Goal: Task Accomplishment & Management: Use online tool/utility

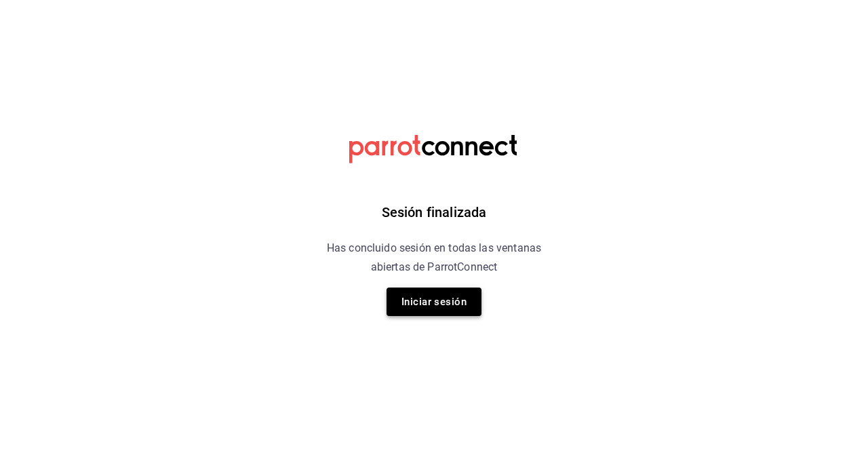
click at [438, 315] on button "Iniciar sesión" at bounding box center [434, 302] width 95 height 28
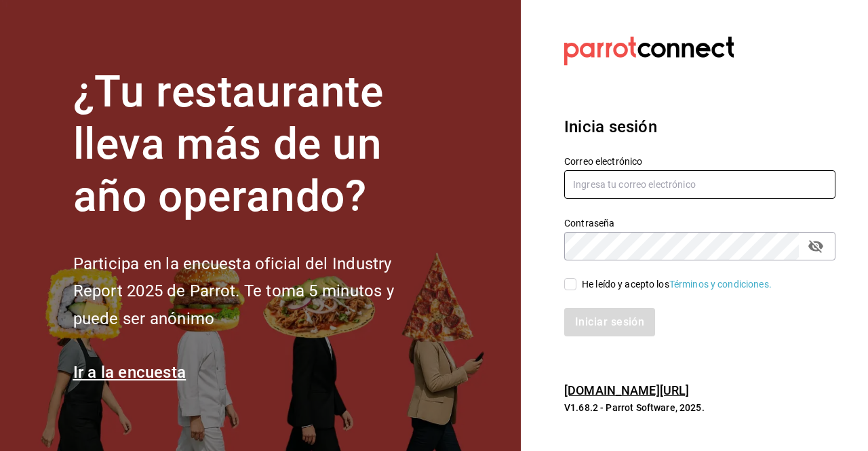
type input "[EMAIL_ADDRESS][DOMAIN_NAME]"
click at [596, 296] on div "Iniciar sesión" at bounding box center [692, 314] width 288 height 45
click at [604, 287] on div "He leído y acepto los Términos y condiciones." at bounding box center [677, 284] width 190 height 14
click at [577, 287] on input "He leído y acepto los Términos y condiciones." at bounding box center [570, 284] width 12 height 12
checkbox input "true"
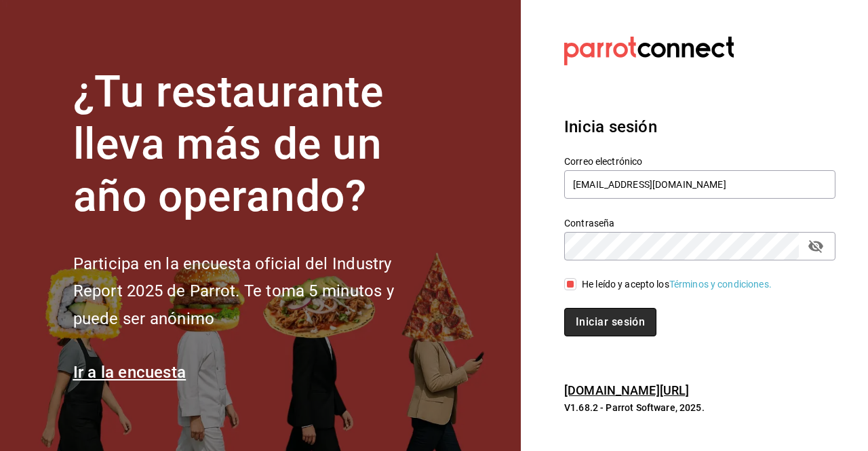
click at [613, 321] on button "Iniciar sesión" at bounding box center [610, 322] width 92 height 28
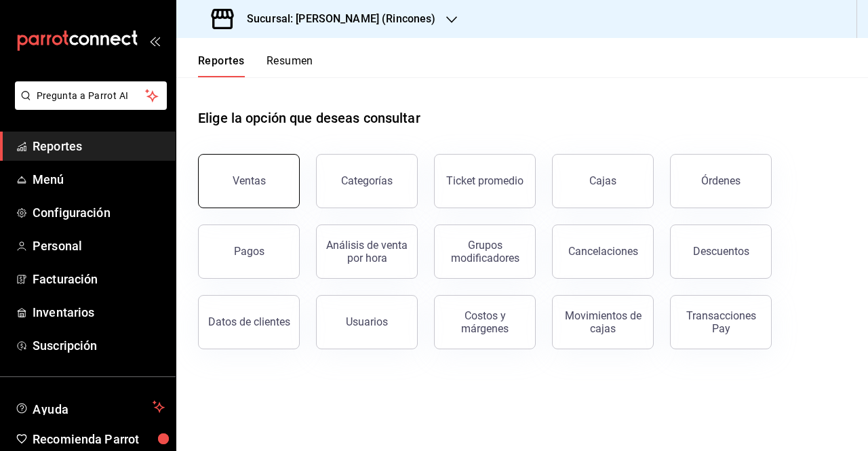
click at [254, 194] on button "Ventas" at bounding box center [249, 181] width 102 height 54
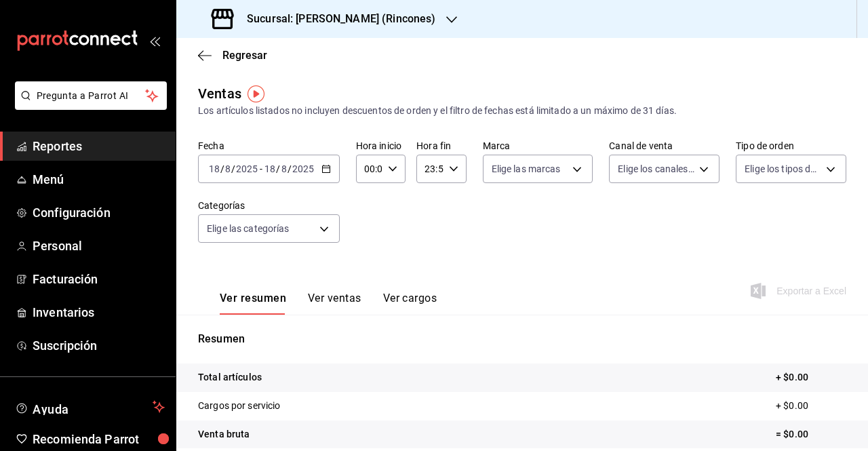
click at [324, 169] on icon "button" at bounding box center [326, 168] width 9 height 9
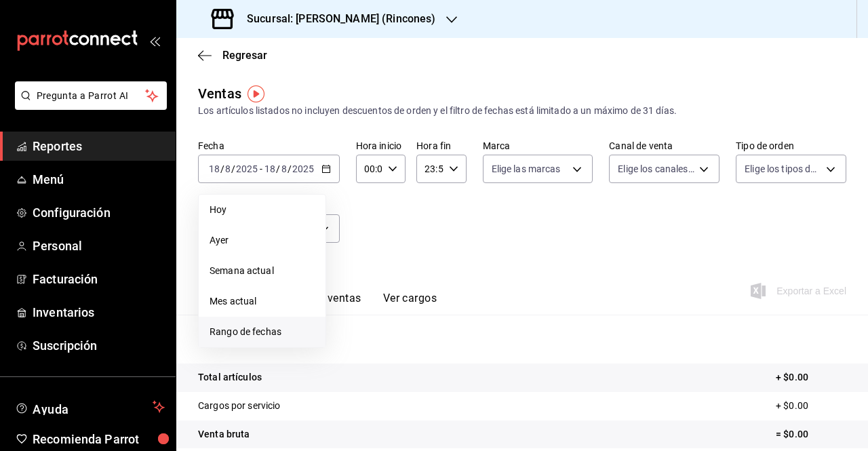
click at [292, 325] on span "Rango de fechas" at bounding box center [262, 332] width 105 height 14
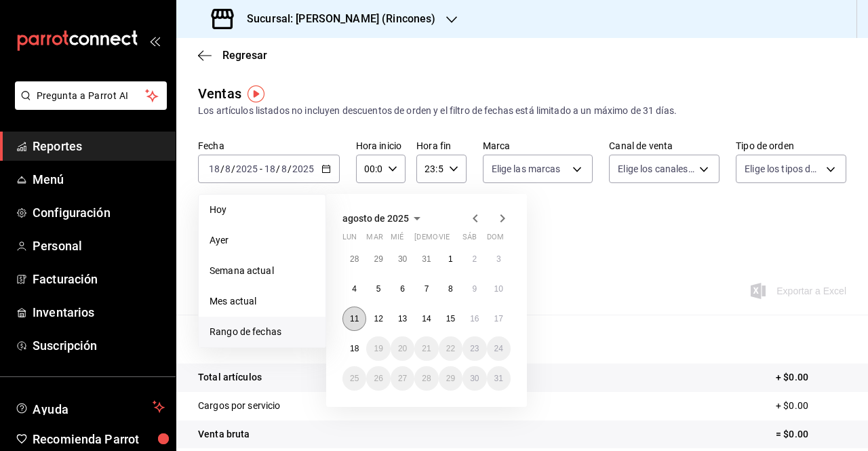
click at [354, 318] on abbr "11" at bounding box center [354, 318] width 9 height 9
click at [495, 324] on button "17" at bounding box center [499, 319] width 24 height 24
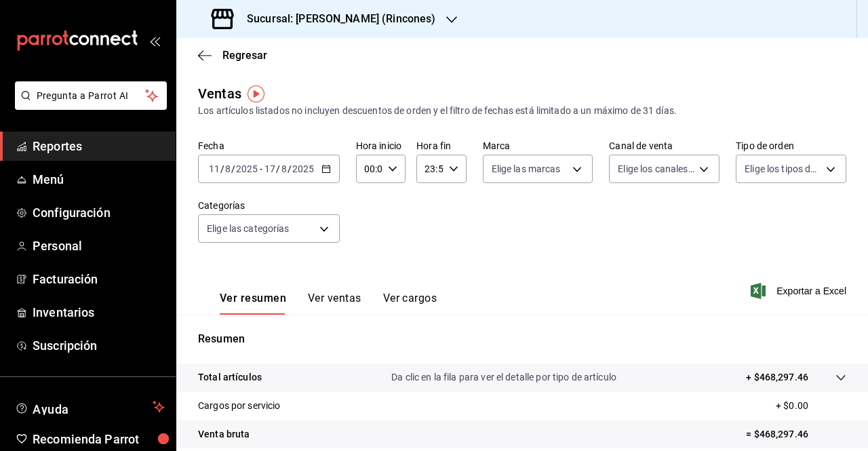
click at [332, 168] on div "[DATE] [DATE] - [DATE] [DATE]" at bounding box center [269, 169] width 142 height 28
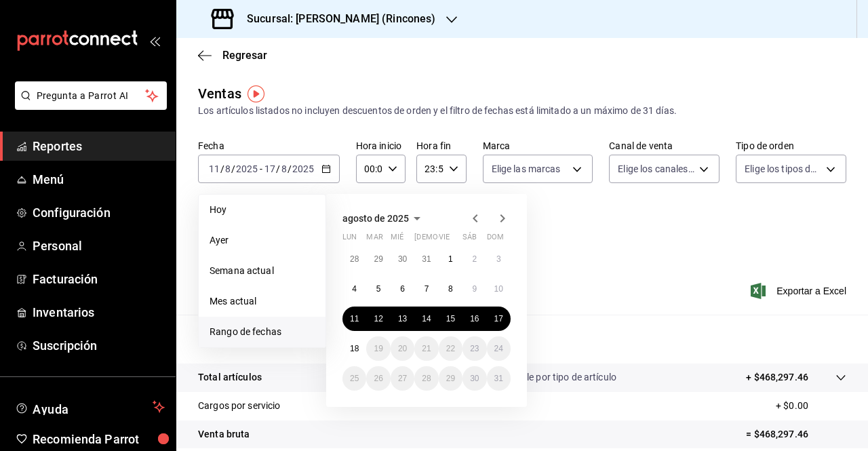
click at [560, 242] on div "[DATE] lun mar mié jue vie sáb dom 28 29 30 31 1 2 3 4 5 6 7 8 9 10 11 12 13 14…" at bounding box center [444, 295] width 237 height 224
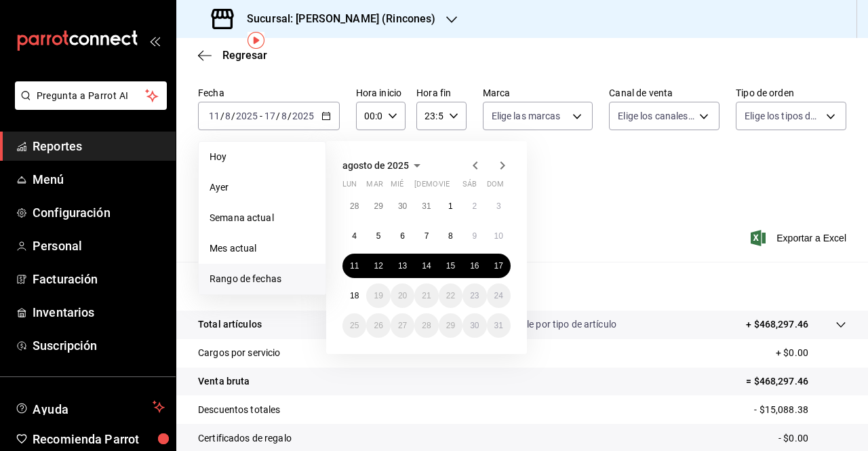
scroll to position [54, 0]
click at [560, 242] on div "[DATE] lun mar mié jue vie sáb dom 28 29 30 31 1 2 3 4 5 6 7 8 9 10 11 12 13 14…" at bounding box center [444, 242] width 237 height 224
click at [613, 201] on div "Fecha [DATE] [DATE] - [DATE] [DATE] [DATE] [DATE] Semana actual Mes actual [GEO…" at bounding box center [522, 145] width 649 height 119
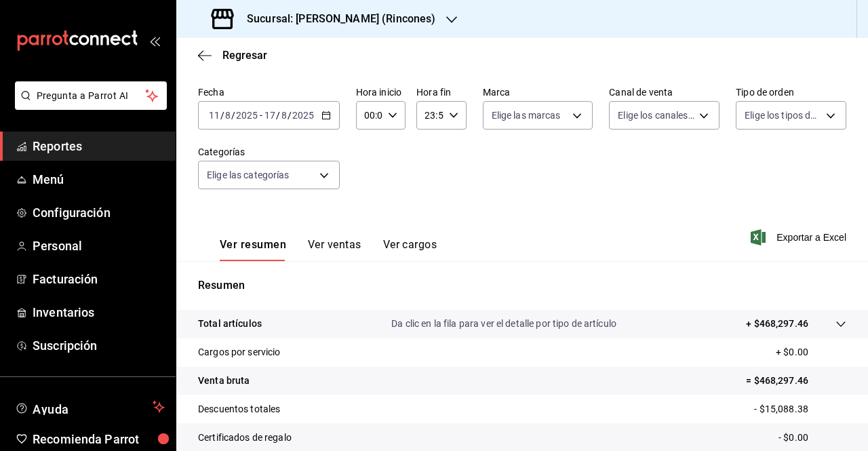
scroll to position [199, 0]
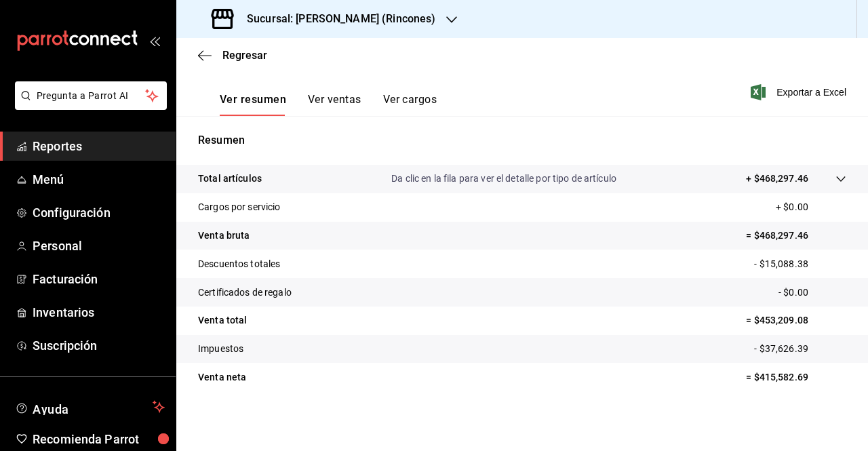
click at [345, 20] on h3 "Sucursal: [PERSON_NAME] (Rincones)" at bounding box center [335, 19] width 199 height 16
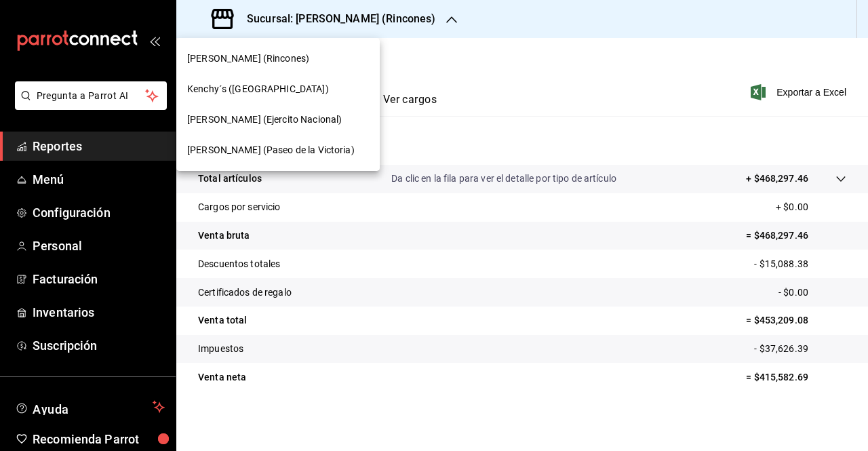
click at [309, 145] on span "[PERSON_NAME] (Paseo de la Victoria)" at bounding box center [271, 150] width 168 height 14
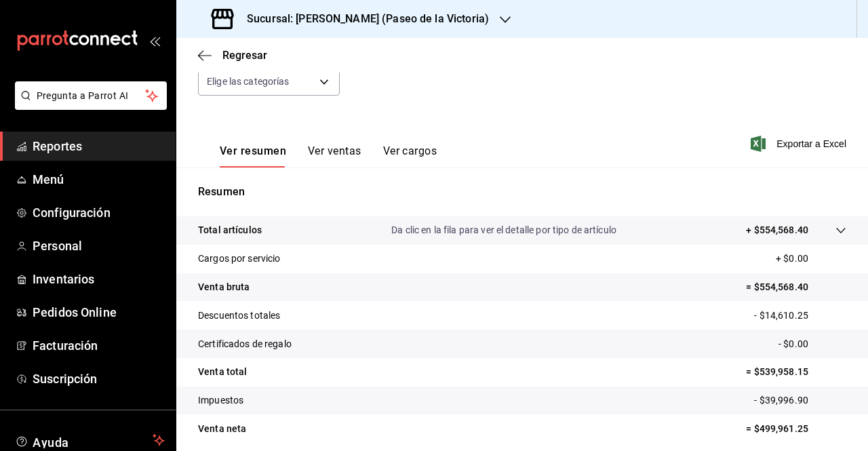
scroll to position [199, 0]
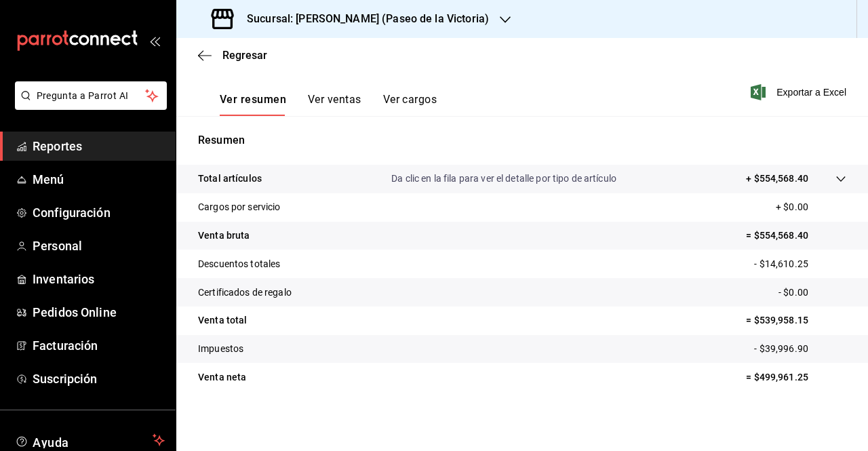
click at [434, 31] on div "Sucursal: [PERSON_NAME] (Paseo de la Victoria)" at bounding box center [351, 19] width 329 height 38
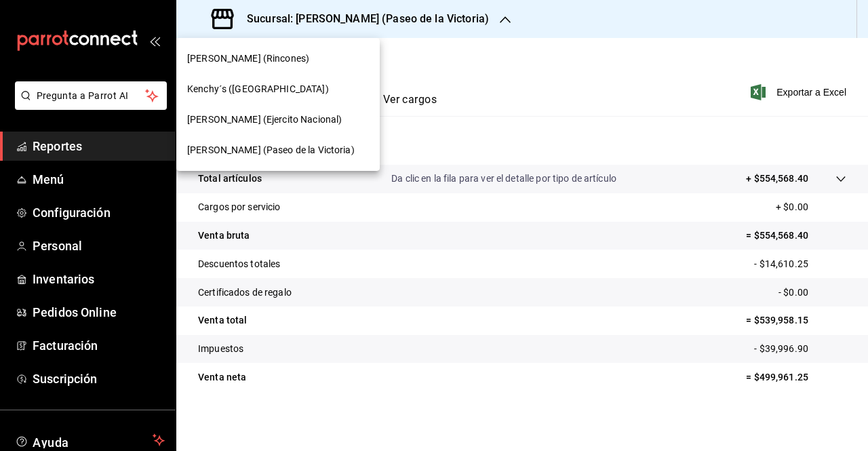
click at [331, 126] on div "[PERSON_NAME] (Ejercito Nacional)" at bounding box center [278, 120] width 182 height 14
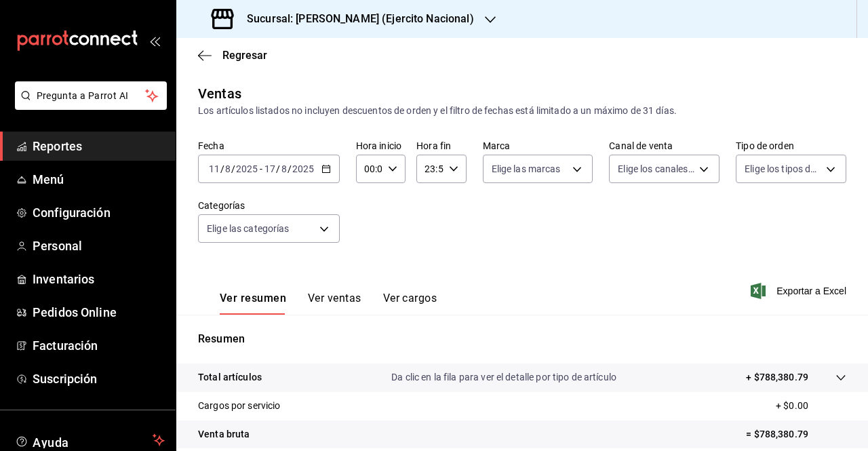
scroll to position [199, 0]
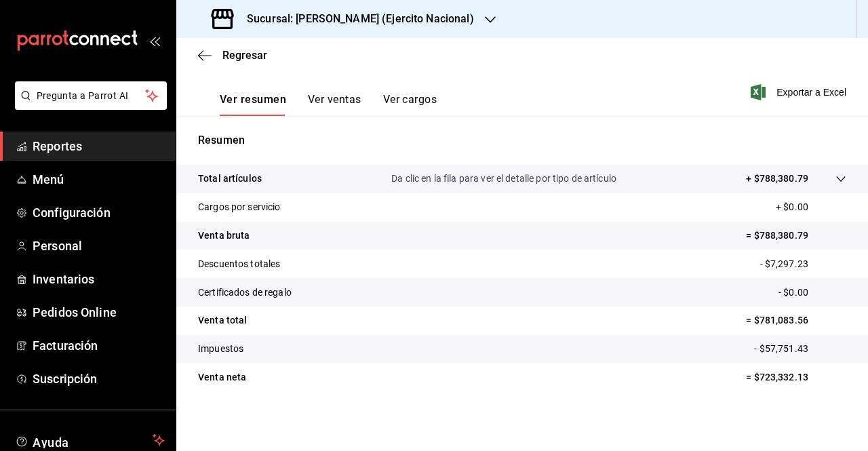
click at [363, 24] on h3 "Sucursal: [PERSON_NAME] (Ejercito Nacional)" at bounding box center [355, 19] width 238 height 16
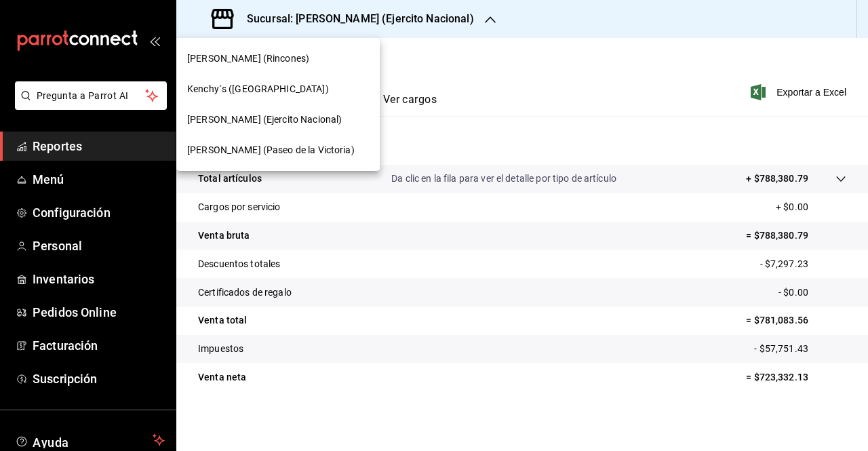
click at [315, 81] on div "Kenchy´s ([GEOGRAPHIC_DATA])" at bounding box center [278, 89] width 204 height 31
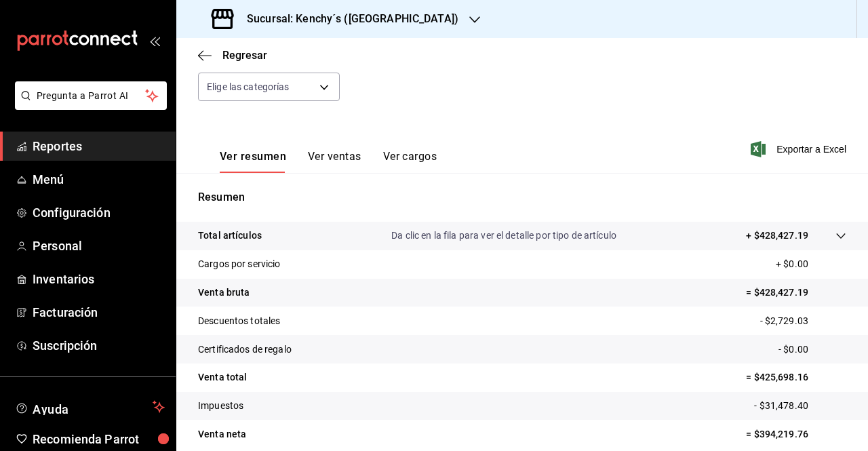
scroll to position [199, 0]
